Goal: Ask a question

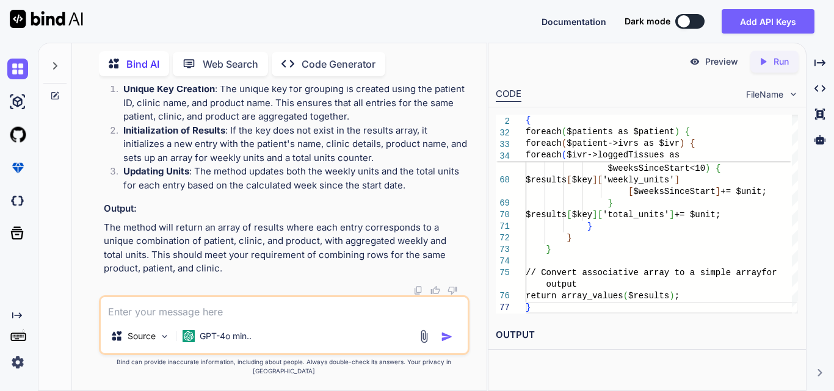
scroll to position [3649, 0]
drag, startPoint x: 193, startPoint y: 183, endPoint x: 455, endPoint y: 184, distance: 261.9
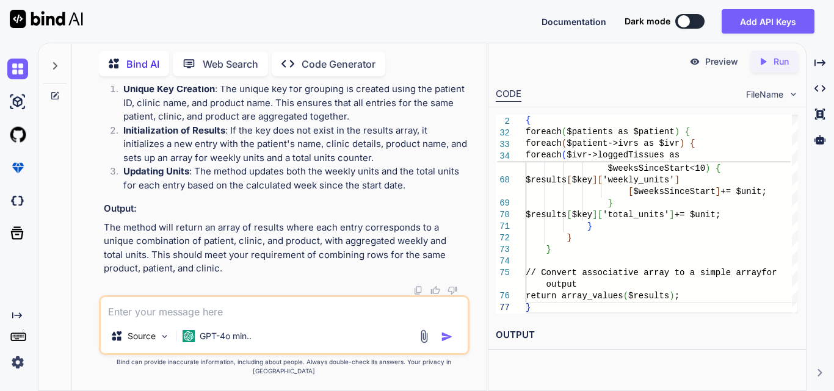
click at [347, 311] on textarea at bounding box center [284, 308] width 367 height 22
click at [202, 319] on textarea at bounding box center [284, 308] width 367 height 22
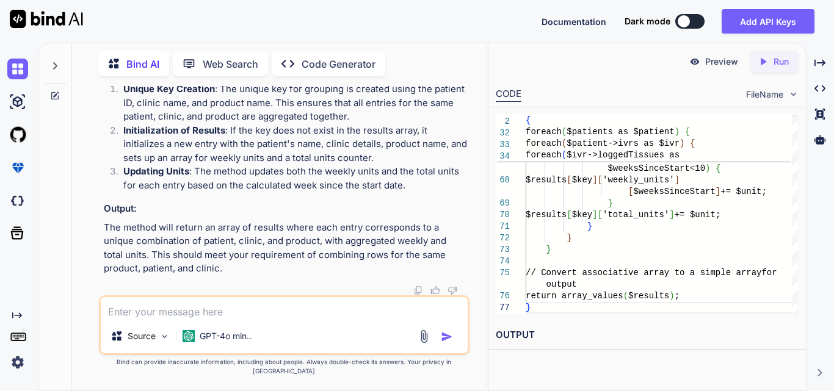
paste textarea "private function getPatientData($data, $type) { try { if (Auth::user()->hasRole…"
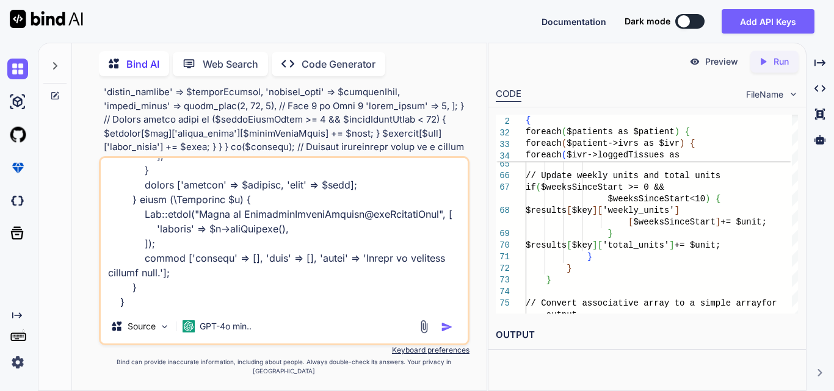
scroll to position [2150, 0]
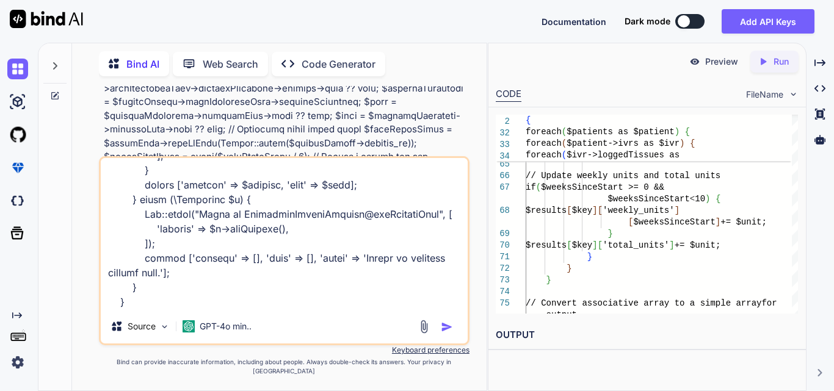
paste textarea "if we have same product epifix same patient and location same clinic same produ…"
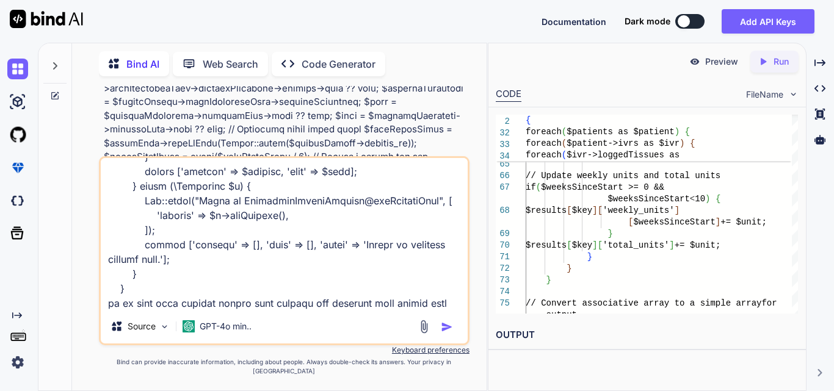
scroll to position [558, 0]
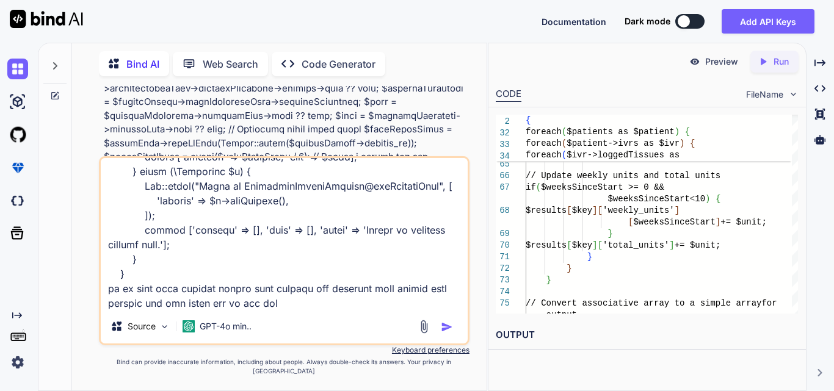
click at [292, 310] on textarea at bounding box center [284, 233] width 367 height 151
paste textarea "array:4 [ // app\Services\InventoryReportService.php:270 "1_Testght_EpiFix" => …"
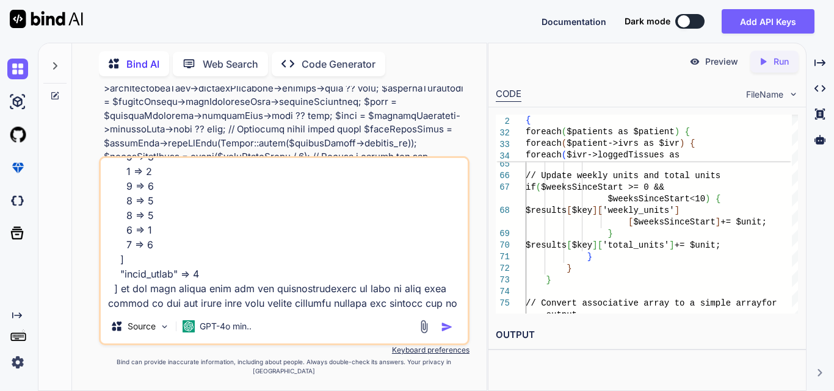
scroll to position [1760, 0]
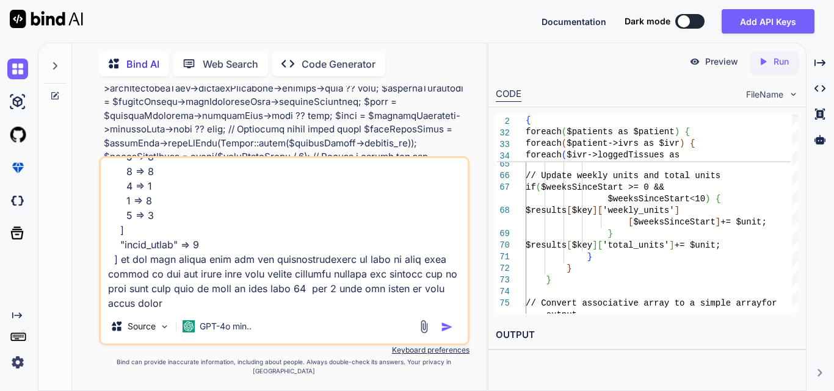
type textarea "private function getPatientData($data, $type) { try { if (Auth::user()->hasRole…"
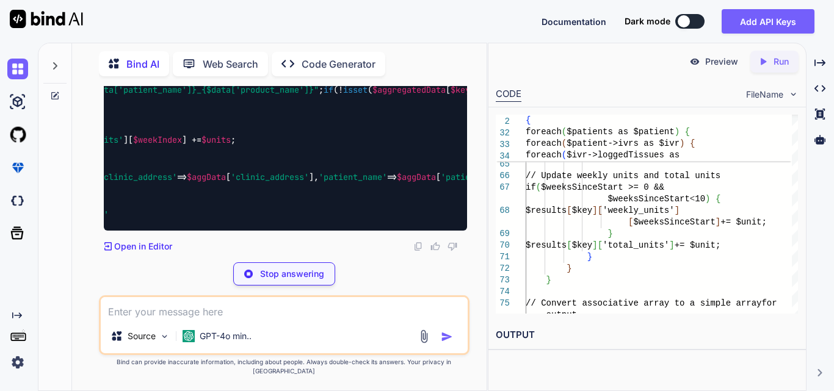
scroll to position [0, 637]
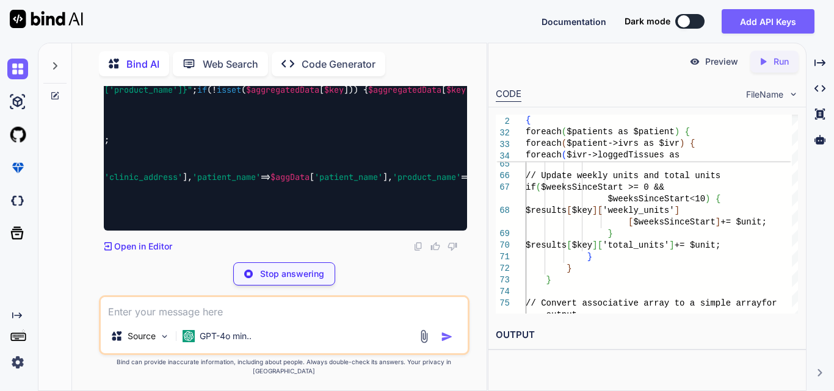
drag, startPoint x: 150, startPoint y: 208, endPoint x: 476, endPoint y: 198, distance: 326.8
click at [476, 198] on div "You Bind AI To achieve the desired functionality of aggregating the units for t…" at bounding box center [284, 238] width 405 height 305
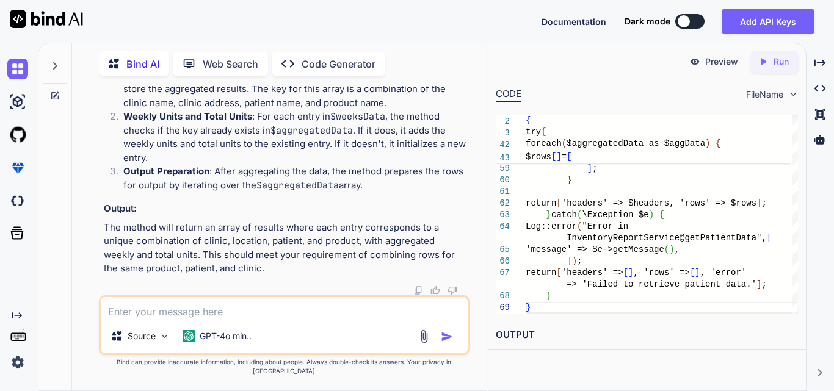
scroll to position [4990, 0]
click at [245, 319] on textarea at bounding box center [284, 308] width 367 height 22
paste textarea "private function getPatientData($data, $type) { try { if (Auth::user()->hasRole…"
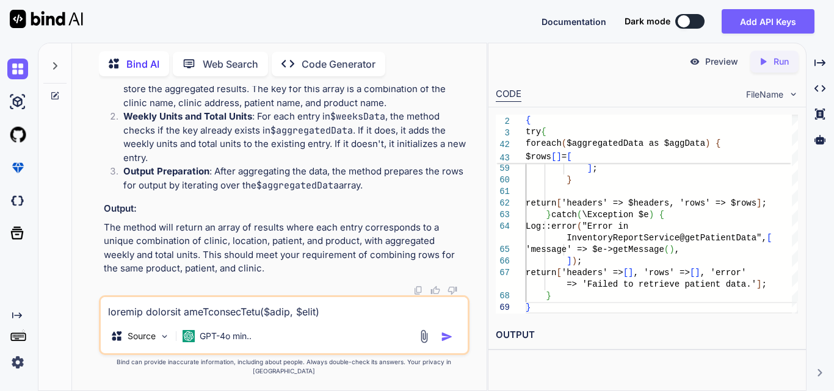
scroll to position [983, 0]
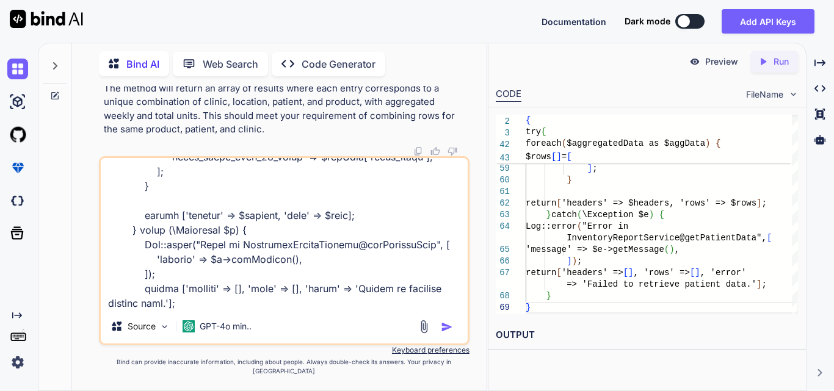
type textarea "private function getPatientData($data, $type) { try { if (Auth::user()->hasRole…"
